Goal: Information Seeking & Learning: Learn about a topic

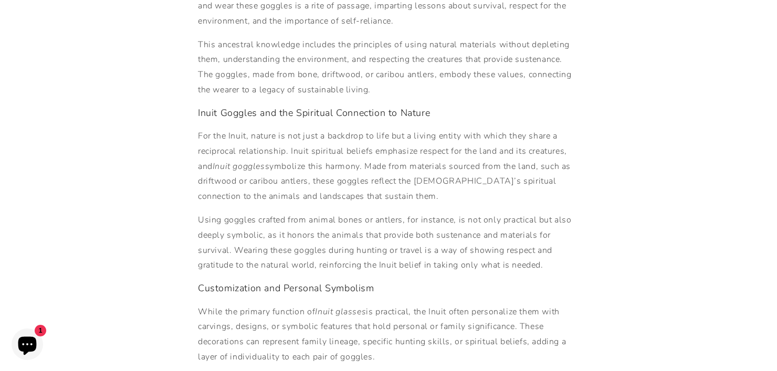
scroll to position [571, 0]
click at [507, 140] on p "For the Inuit, nature is not just a backdrop to life but a living entity with w…" at bounding box center [388, 166] width 381 height 76
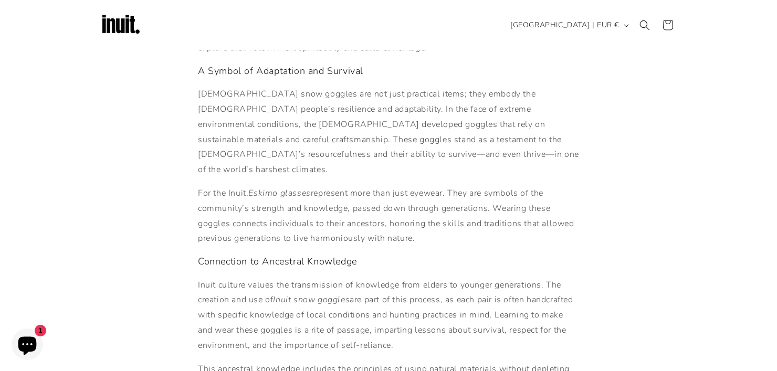
scroll to position [0, 0]
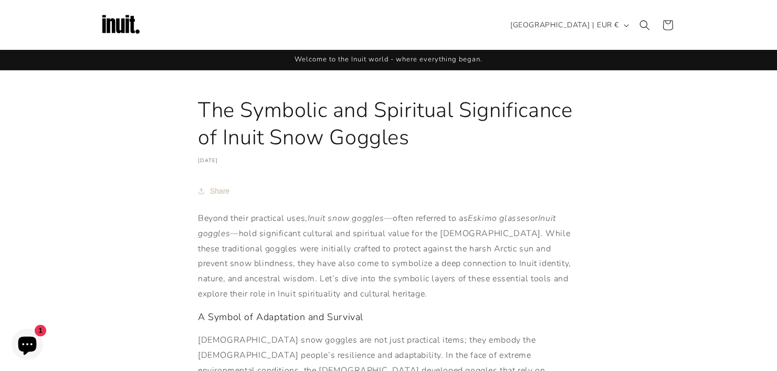
click at [359, 69] on p "Welcome to the Inuit world - where everything began." at bounding box center [388, 60] width 188 height 20
click at [669, 26] on icon at bounding box center [667, 25] width 25 height 25
click at [142, 23] on link at bounding box center [121, 25] width 50 height 50
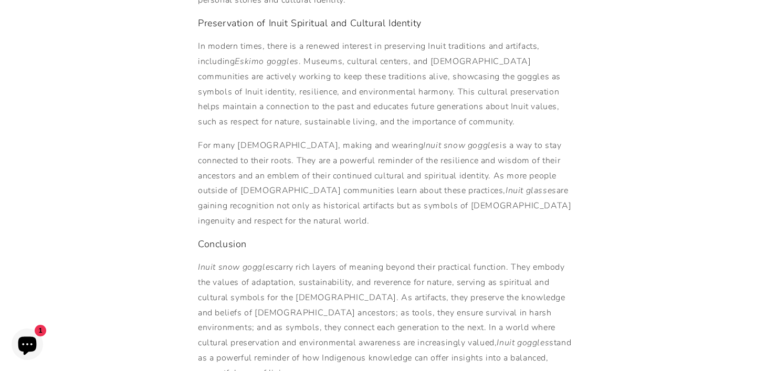
scroll to position [1146, 0]
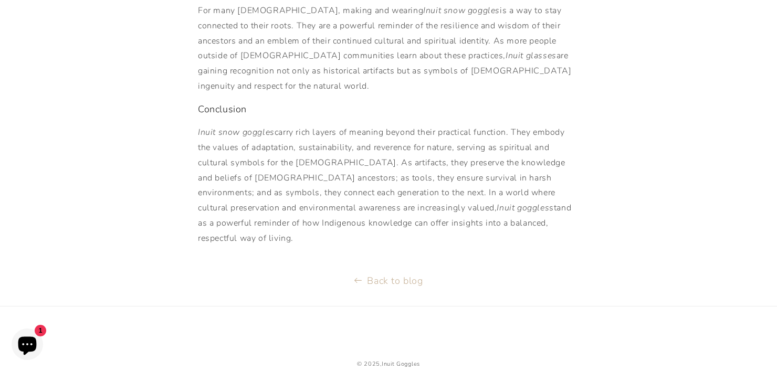
click at [396, 272] on link "Back to blog" at bounding box center [388, 280] width 777 height 17
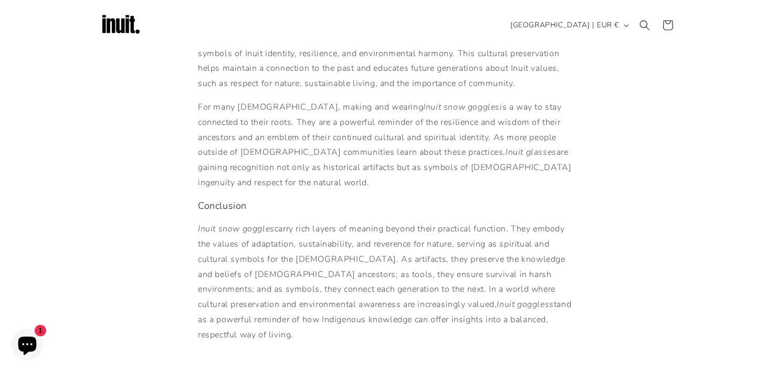
scroll to position [1048, 0]
click at [39, 335] on span "1" at bounding box center [41, 331] width 12 height 12
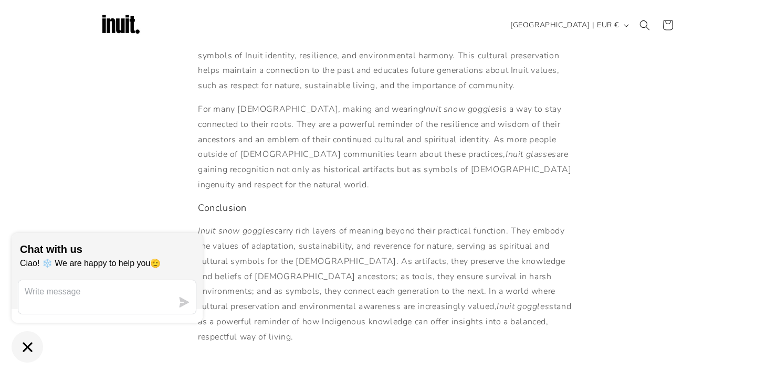
click at [30, 350] on icon "Chat window" at bounding box center [27, 346] width 9 height 9
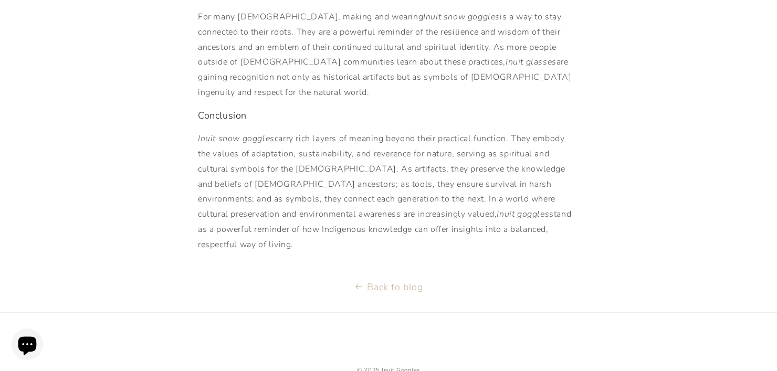
scroll to position [1146, 0]
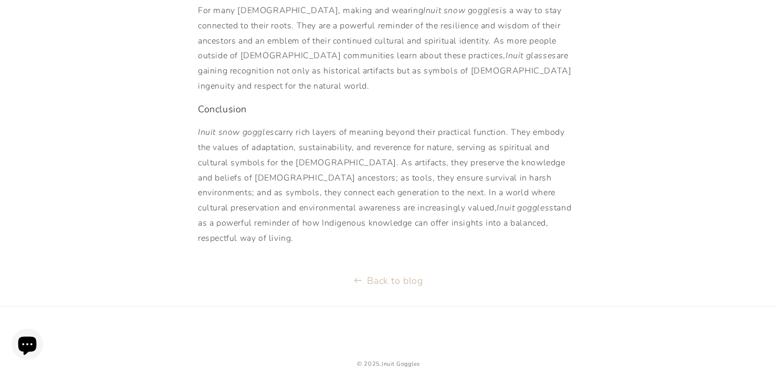
click at [396, 272] on link "Back to blog" at bounding box center [388, 280] width 777 height 17
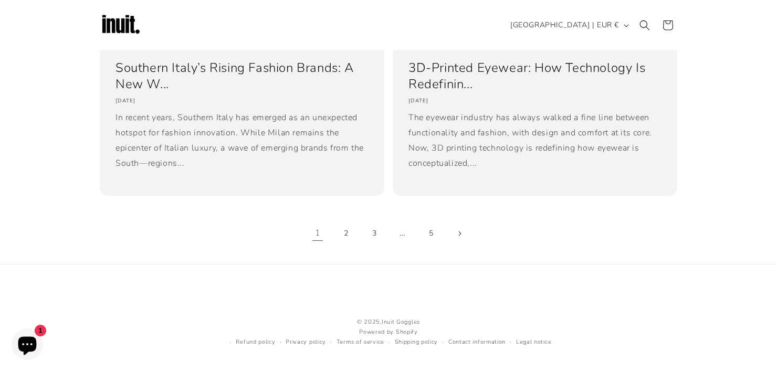
scroll to position [886, 0]
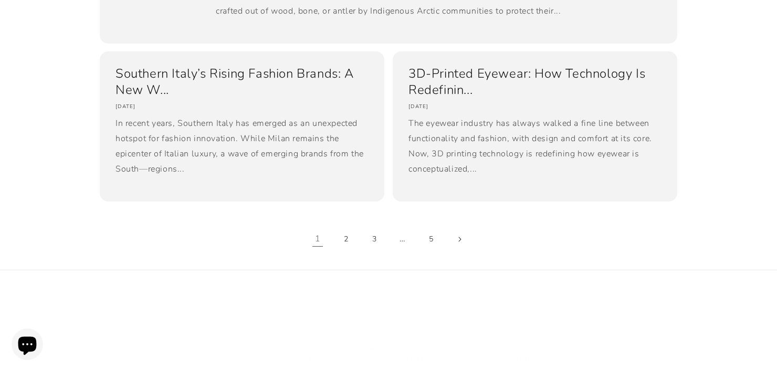
scroll to position [906, 0]
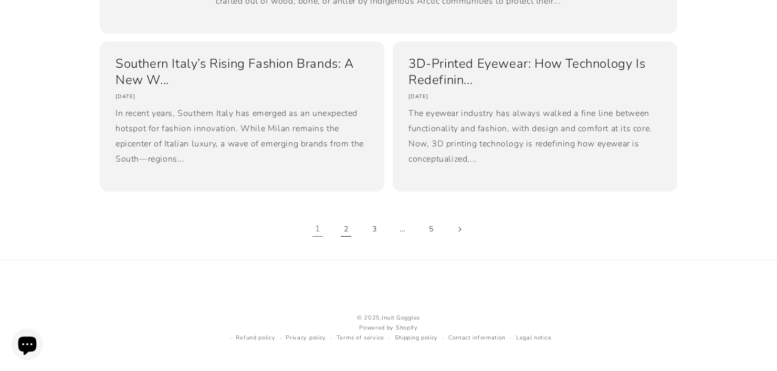
click at [349, 233] on link "2" at bounding box center [345, 229] width 23 height 23
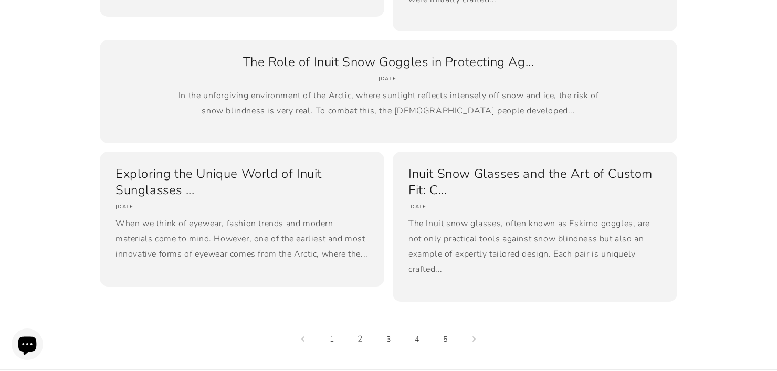
scroll to position [477, 0]
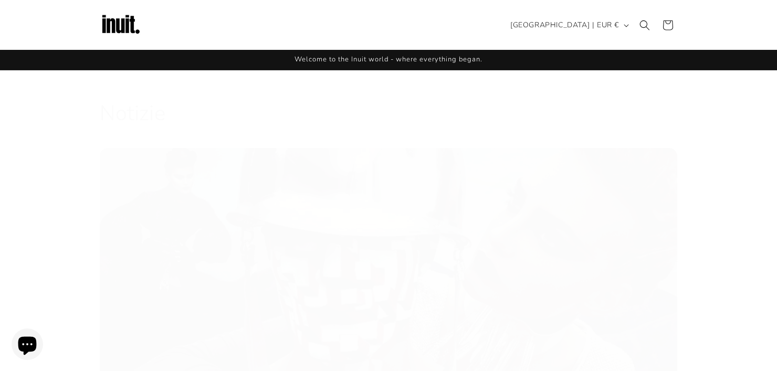
scroll to position [906, 0]
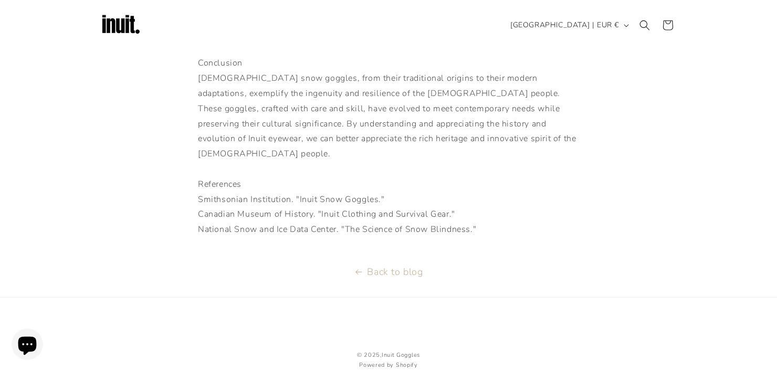
scroll to position [1065, 0]
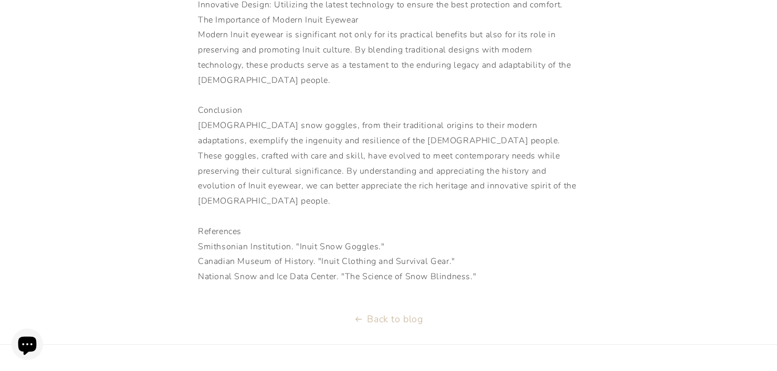
scroll to position [1098, 0]
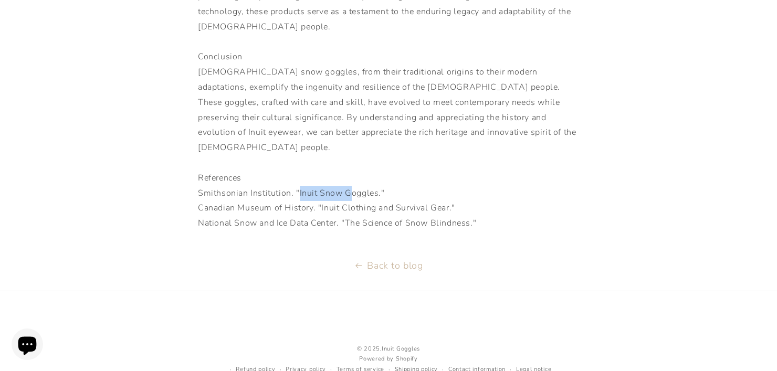
drag, startPoint x: 298, startPoint y: 160, endPoint x: 347, endPoint y: 159, distance: 48.8
drag, startPoint x: 196, startPoint y: 159, endPoint x: 402, endPoint y: 162, distance: 206.3
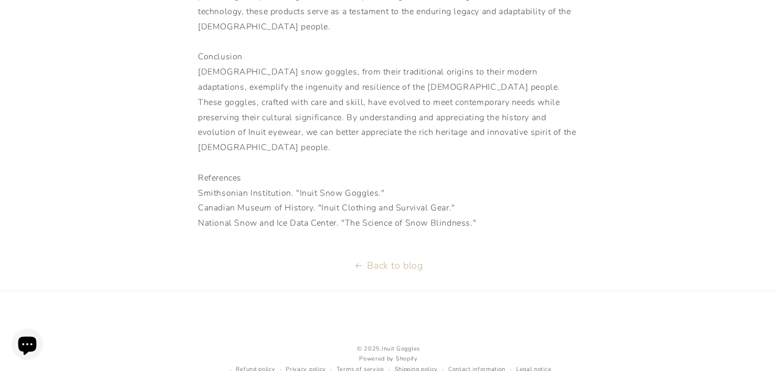
copy div "Smithsonian Institution. "Inuit Snow Goggles.""
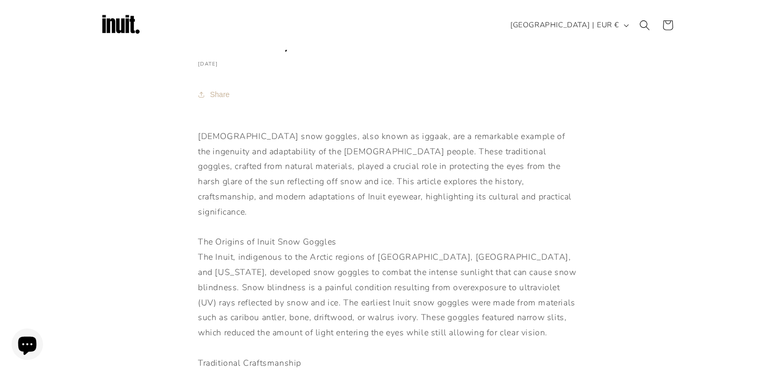
scroll to position [57, 0]
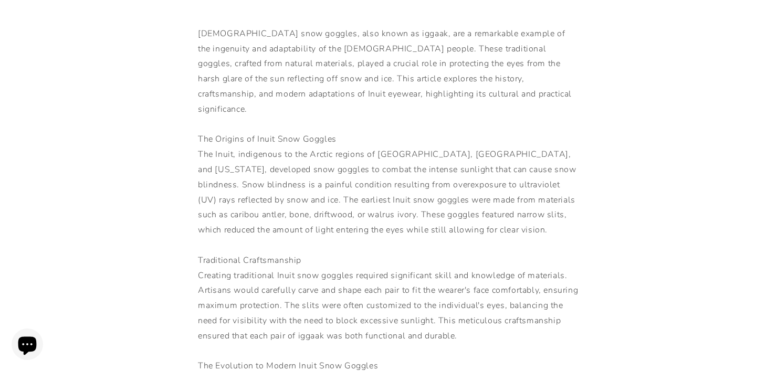
scroll to position [209, 0]
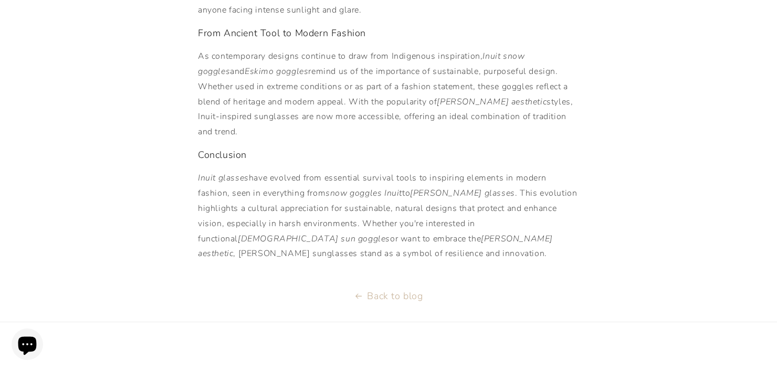
scroll to position [742, 0]
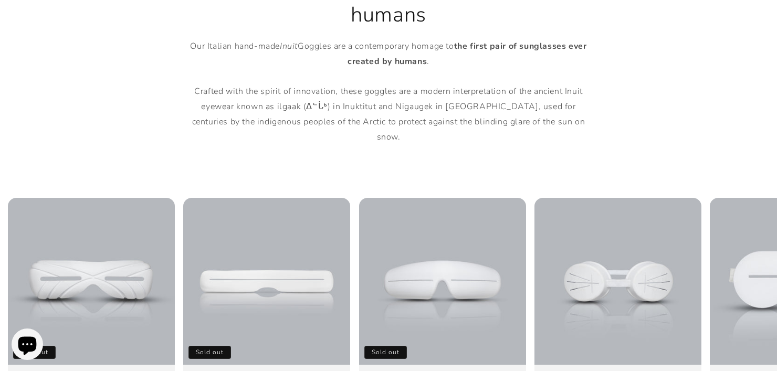
scroll to position [619, 0]
